Goal: Task Accomplishment & Management: Complete application form

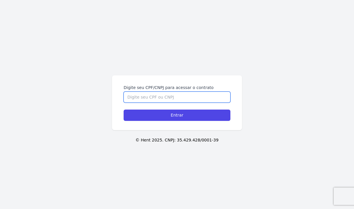
click at [137, 93] on input "Digite seu CPF/CNPJ para acessar o contrato" at bounding box center [177, 97] width 107 height 11
paste input "11834246717"
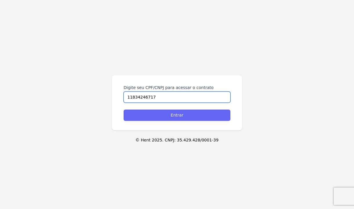
type input "11834246717"
click at [146, 119] on input "Entrar" at bounding box center [177, 115] width 107 height 11
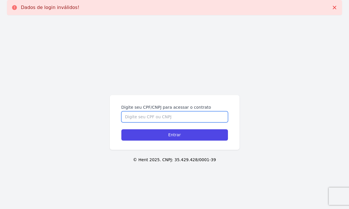
click at [133, 121] on input "Digite seu CPF/CNPJ para acessar o contrato" at bounding box center [175, 116] width 107 height 11
paste input "11834246717"
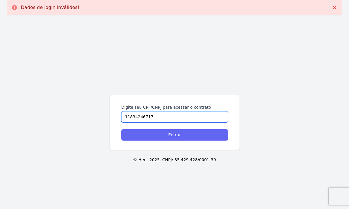
type input "11834246717"
click at [153, 134] on input "Entrar" at bounding box center [175, 134] width 107 height 11
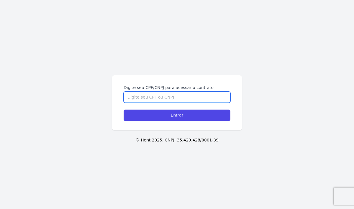
paste input "11834246717"
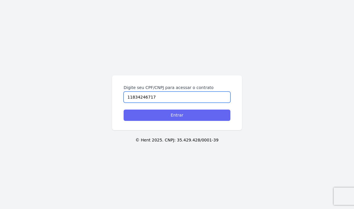
type input "11834246717"
click at [179, 119] on input "Entrar" at bounding box center [177, 115] width 107 height 11
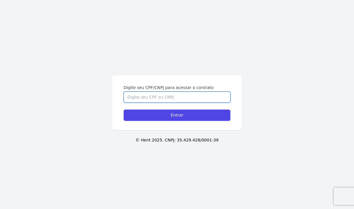
click at [177, 97] on input "Digite seu CPF/CNPJ para acessar o contrato" at bounding box center [177, 97] width 107 height 11
paste input "11834246717"
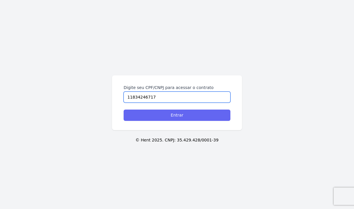
type input "11834246717"
click at [173, 113] on input "Entrar" at bounding box center [177, 115] width 107 height 11
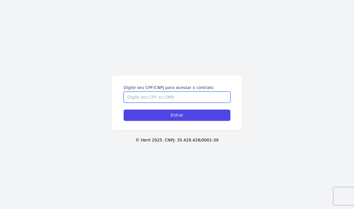
click at [141, 101] on input "Digite seu CPF/CNPJ para acessar o contrato" at bounding box center [177, 97] width 107 height 11
paste input "11834246717"
type input "11834246717"
click at [124, 110] on input "Entrar" at bounding box center [177, 115] width 107 height 11
click at [165, 101] on input "Digite seu CPF/CNPJ para acessar o contrato" at bounding box center [177, 97] width 107 height 11
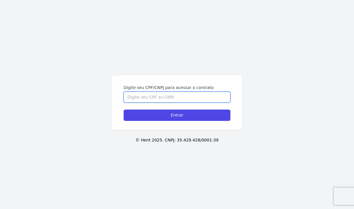
paste input "11834246717"
click at [164, 105] on form "Digite seu CPF/CNPJ para acessar o contrato 11834246717 Entrar" at bounding box center [177, 103] width 107 height 36
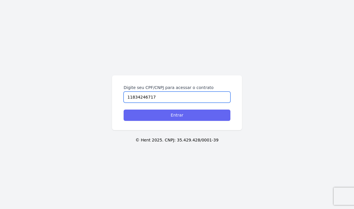
type input "11834246717"
click at [166, 118] on input "Entrar" at bounding box center [177, 115] width 107 height 11
